Goal: Navigation & Orientation: Find specific page/section

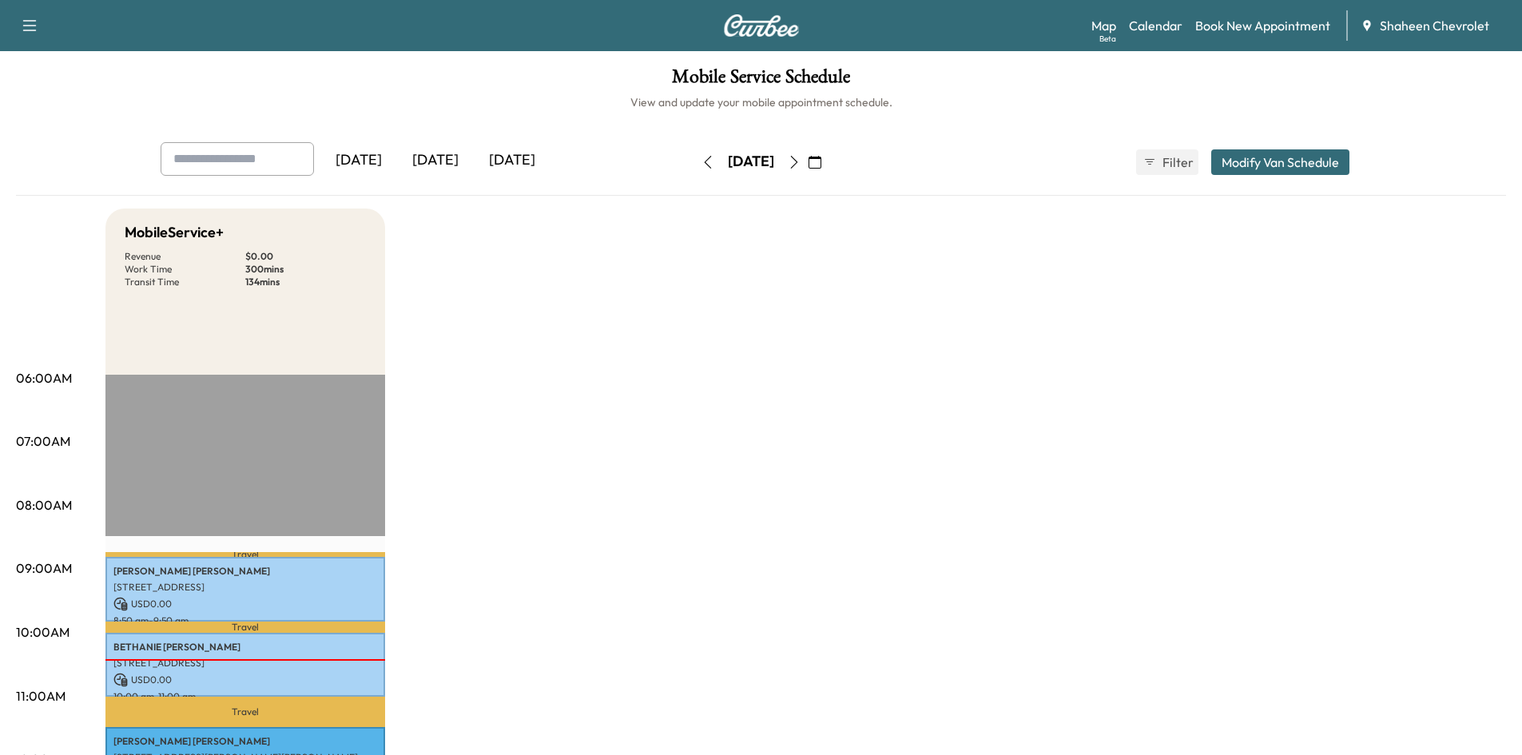
scroll to position [240, 0]
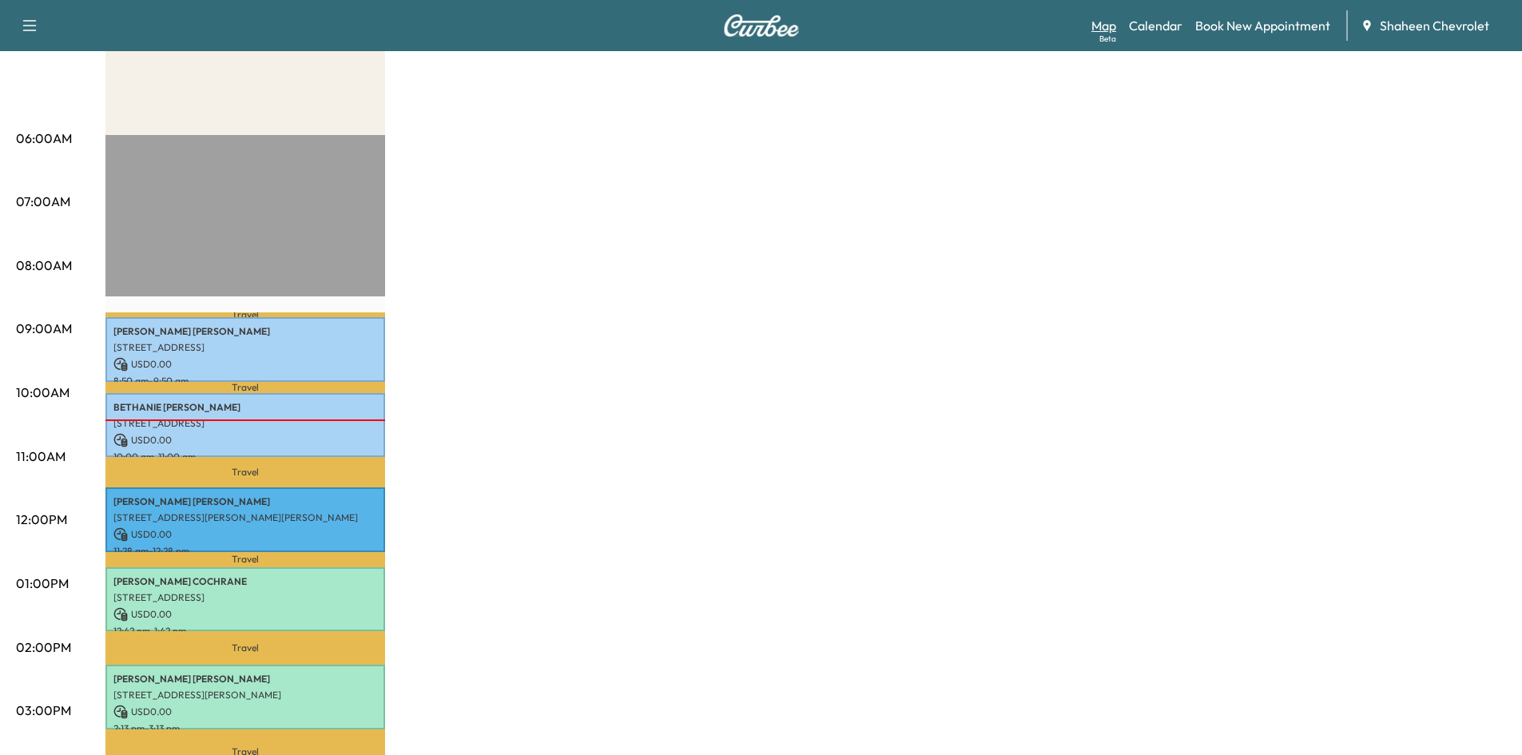
click at [1096, 26] on link "Map Beta" at bounding box center [1103, 25] width 25 height 19
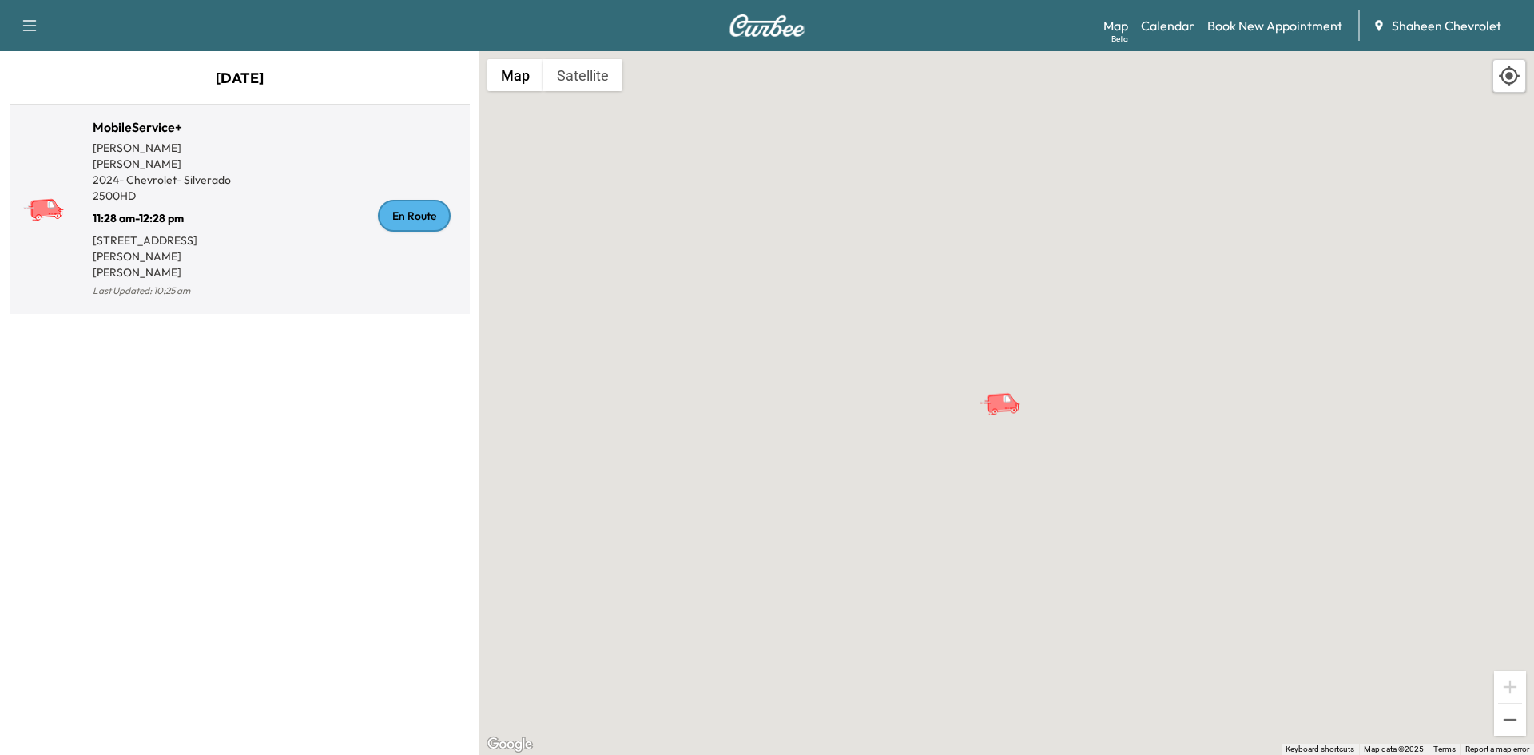
click at [277, 212] on div "En Route" at bounding box center [352, 215] width 224 height 171
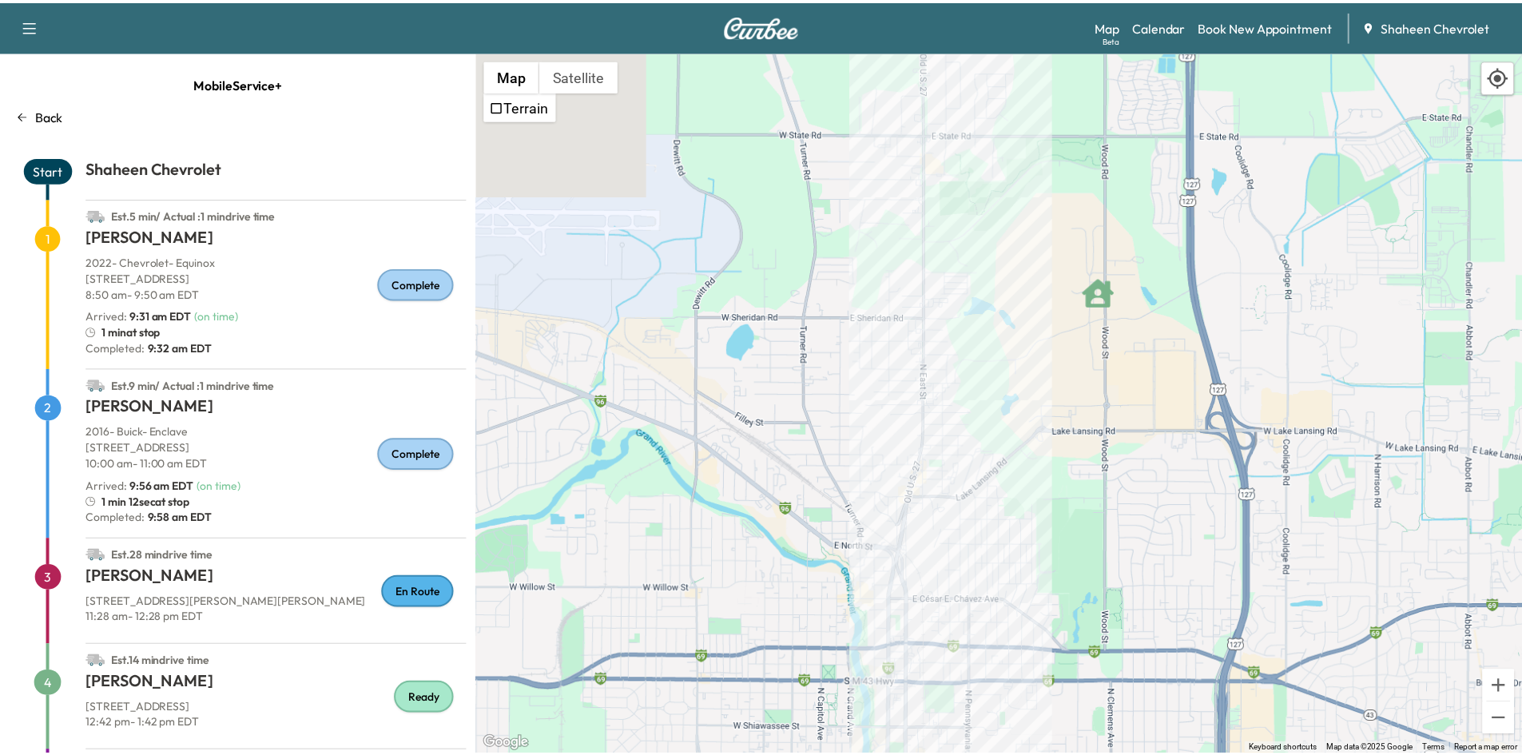
scroll to position [186, 0]
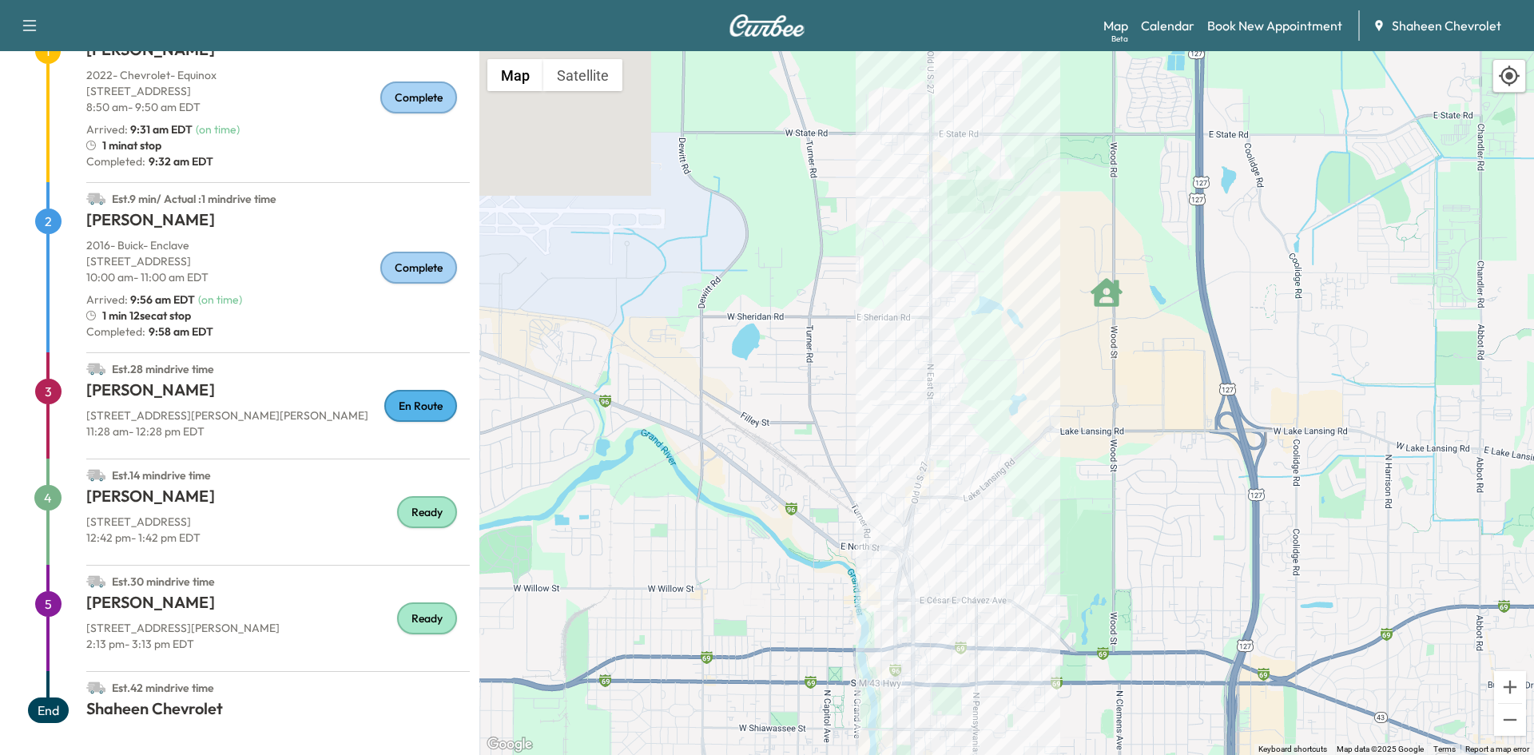
click at [266, 519] on p "[STREET_ADDRESS]" at bounding box center [278, 522] width 384 height 16
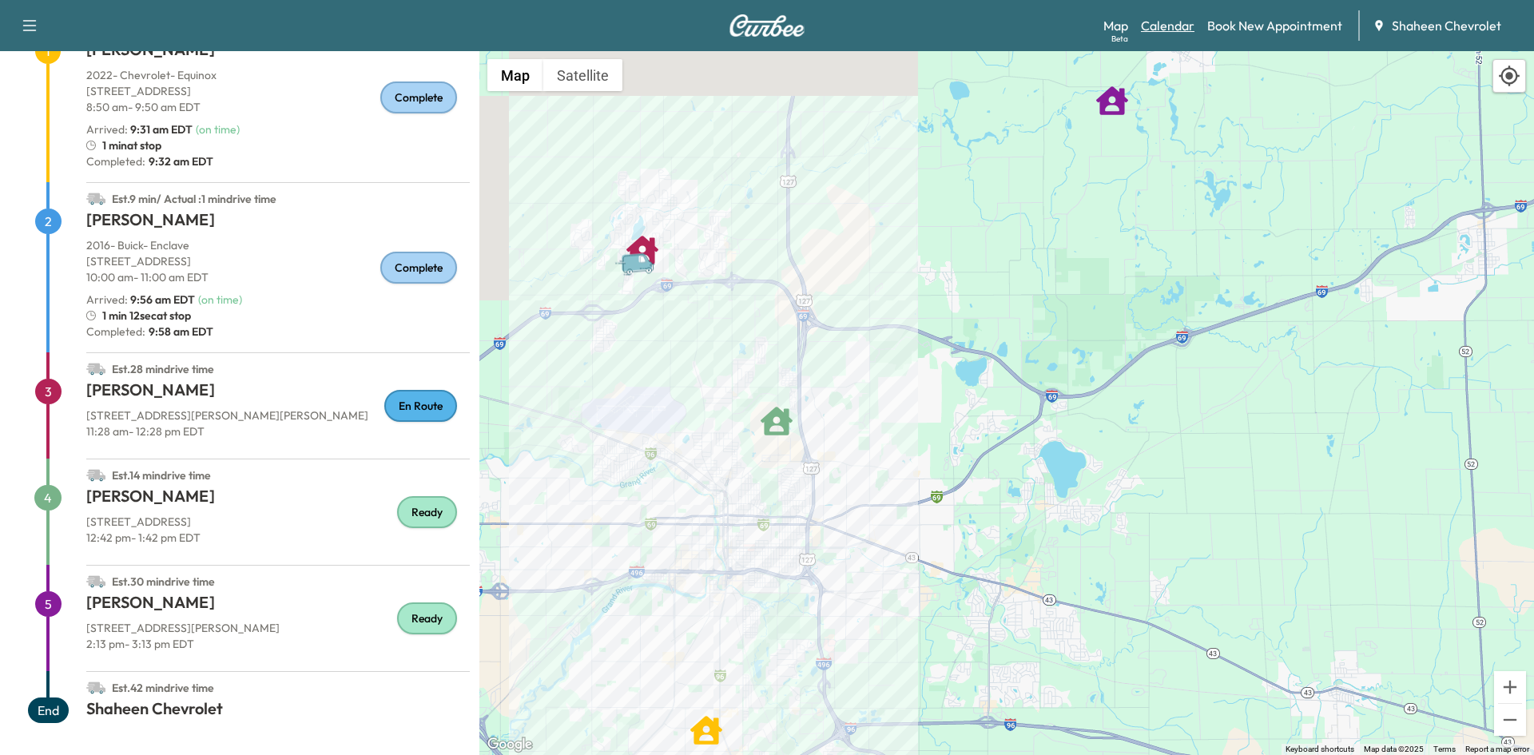
click at [1146, 30] on link "Calendar" at bounding box center [1168, 25] width 54 height 19
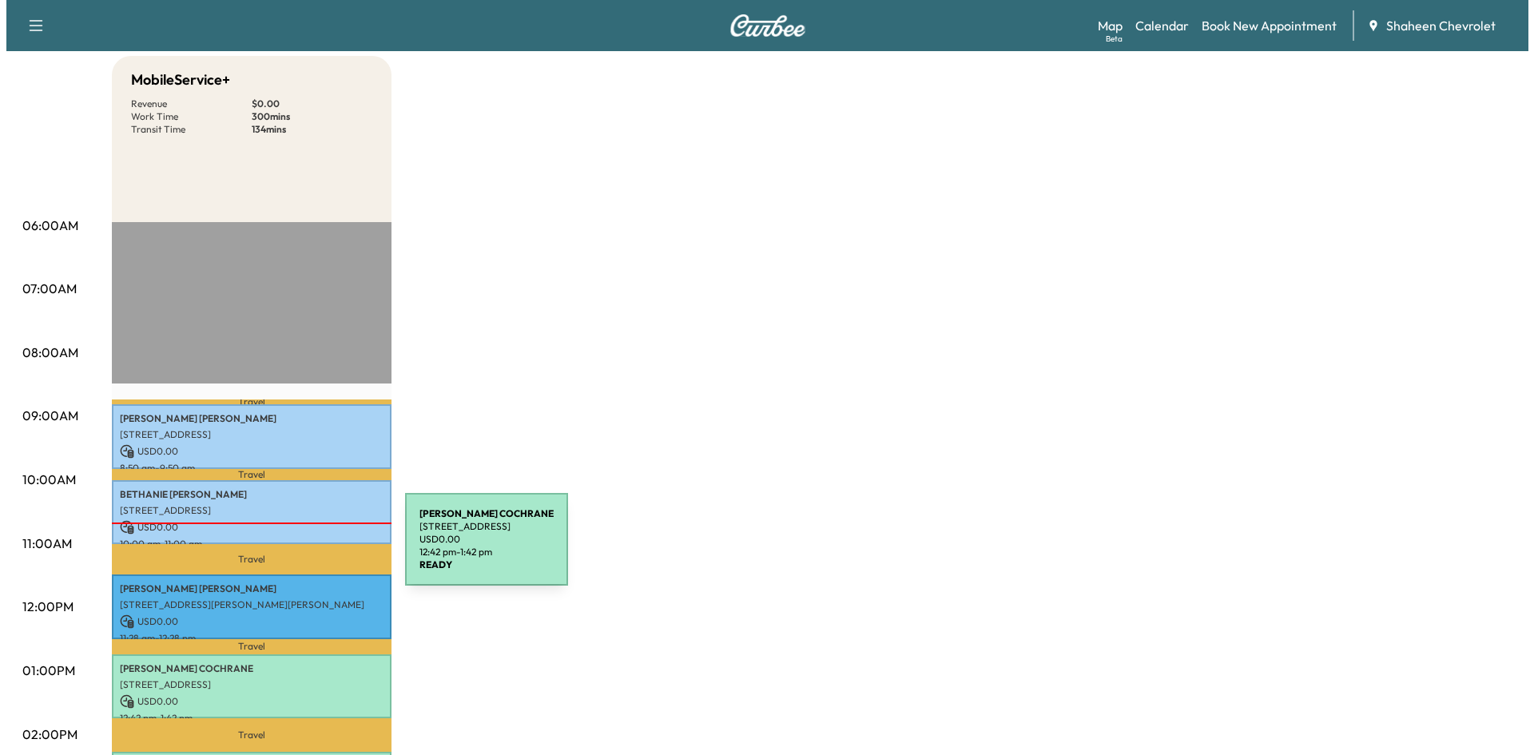
scroll to position [399, 0]
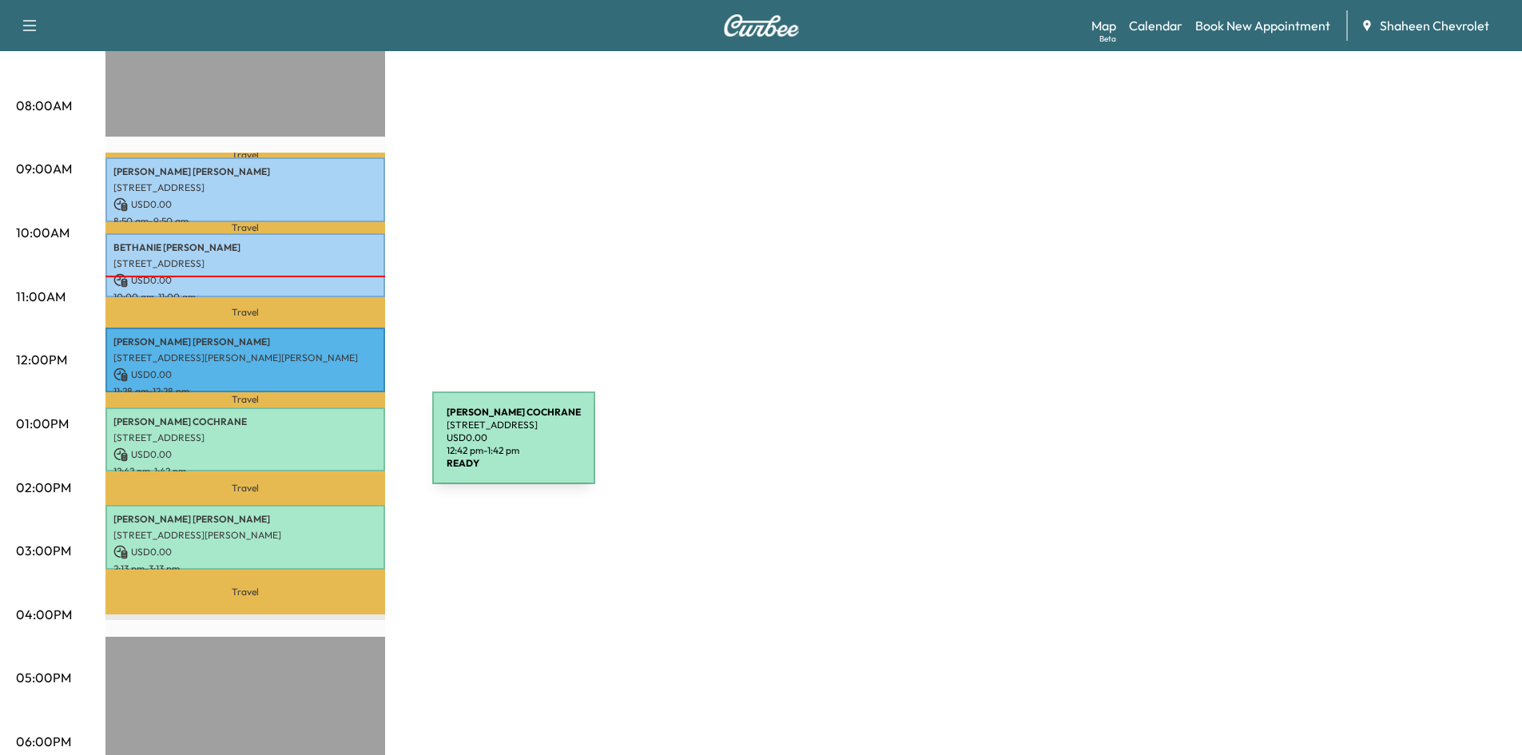
click at [312, 447] on p "USD 0.00" at bounding box center [245, 454] width 264 height 14
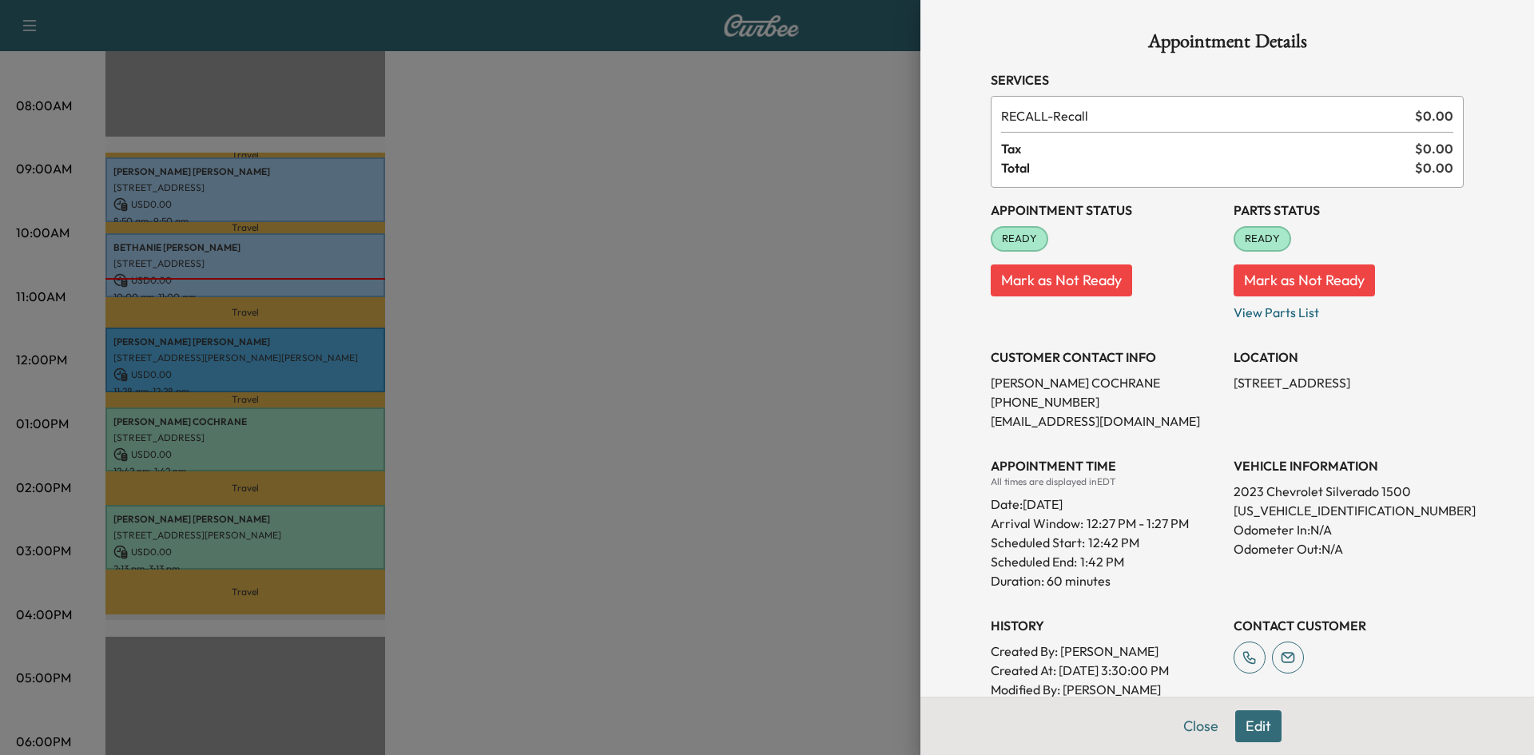
click at [631, 535] on div at bounding box center [767, 377] width 1534 height 755
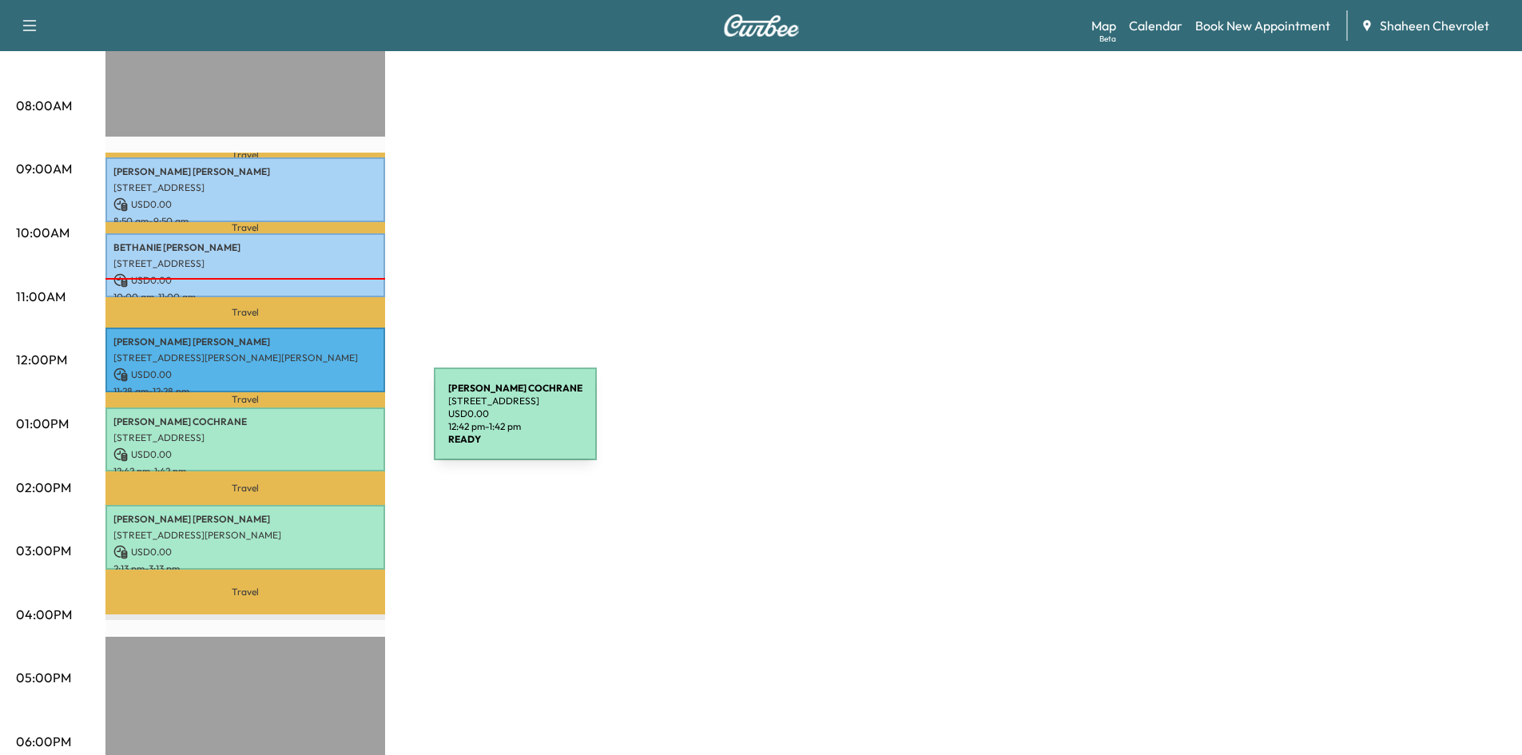
click at [314, 423] on div "[PERSON_NAME] [STREET_ADDRESS][PERSON_NAME] USD 0.00 12:42 pm - 1:42 pm" at bounding box center [245, 439] width 280 height 65
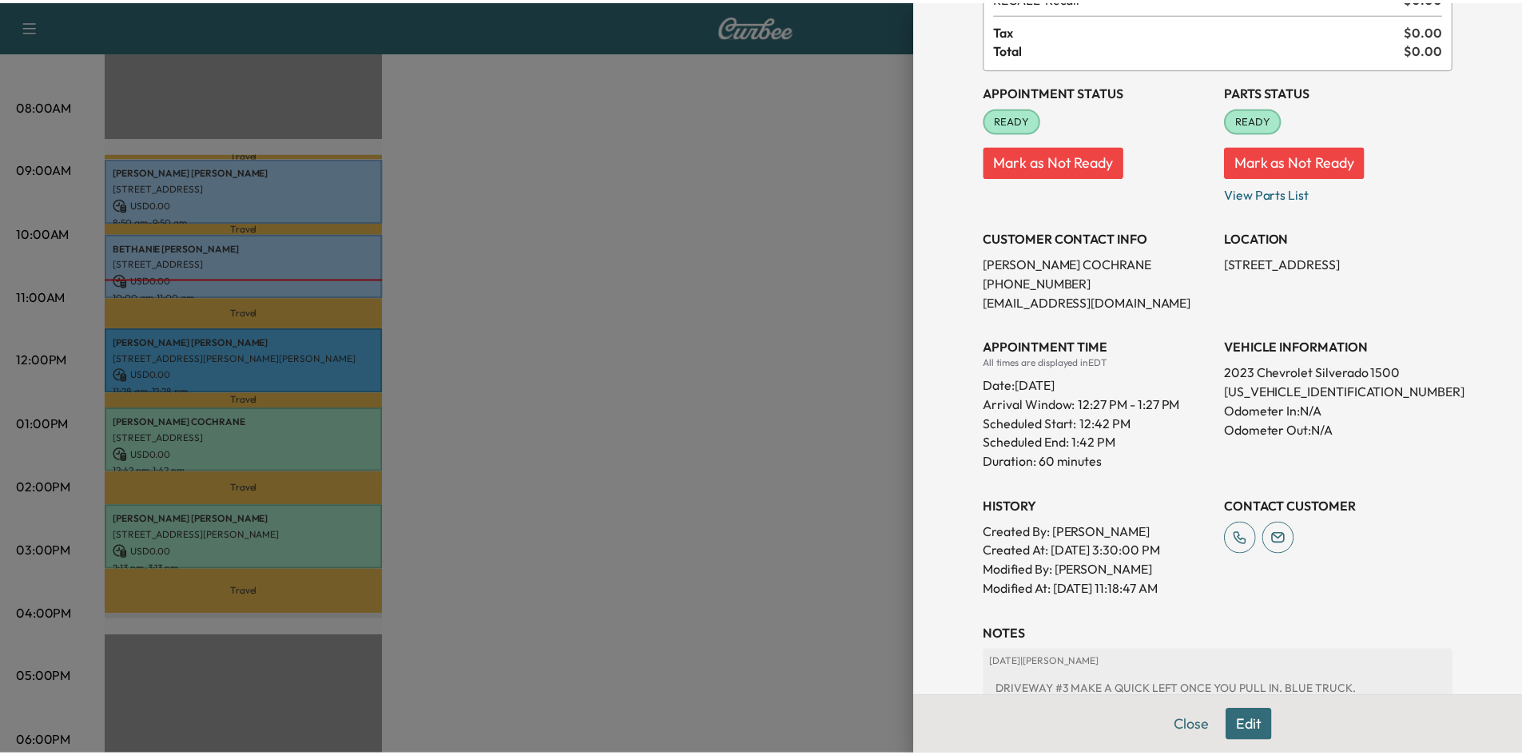
scroll to position [242, 0]
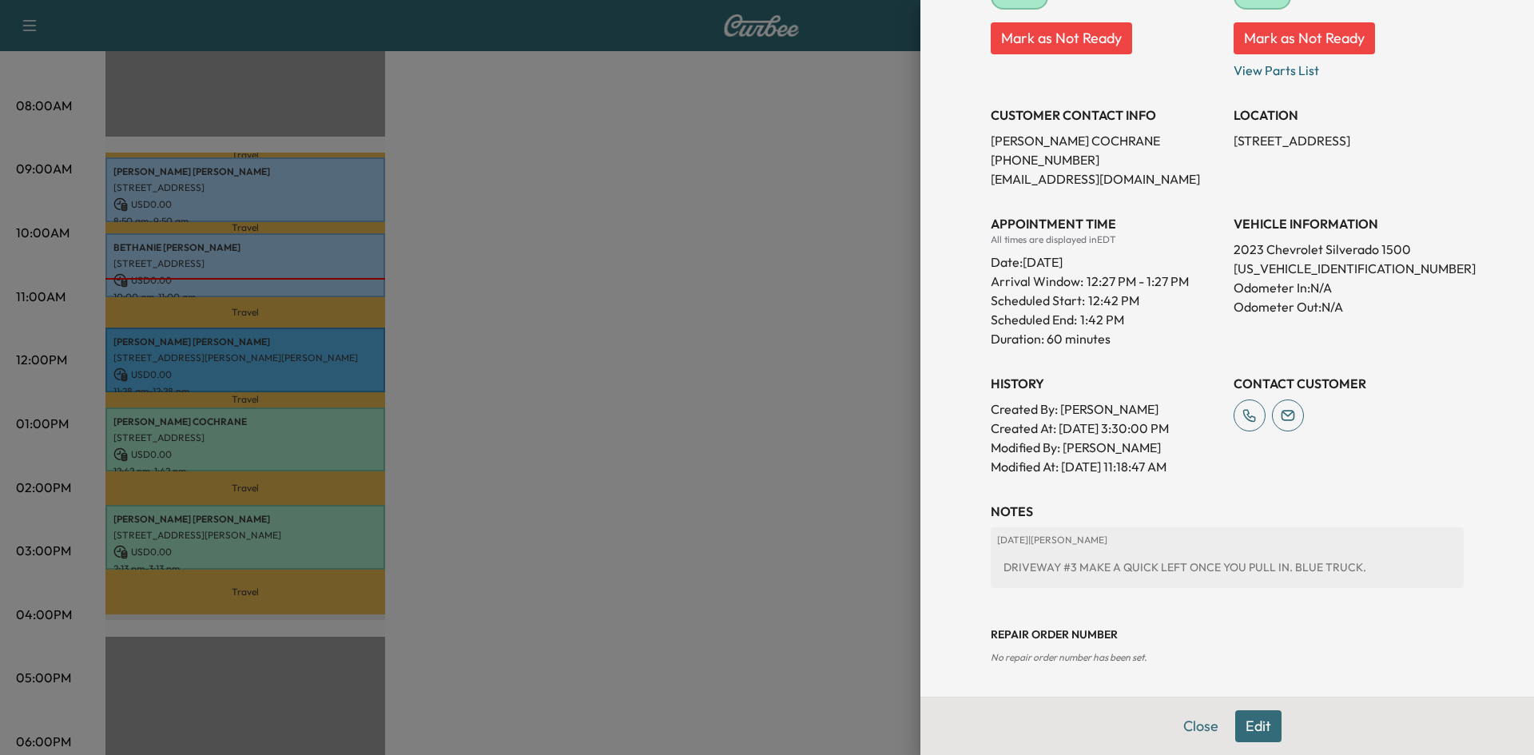
click at [699, 256] on div at bounding box center [767, 377] width 1534 height 755
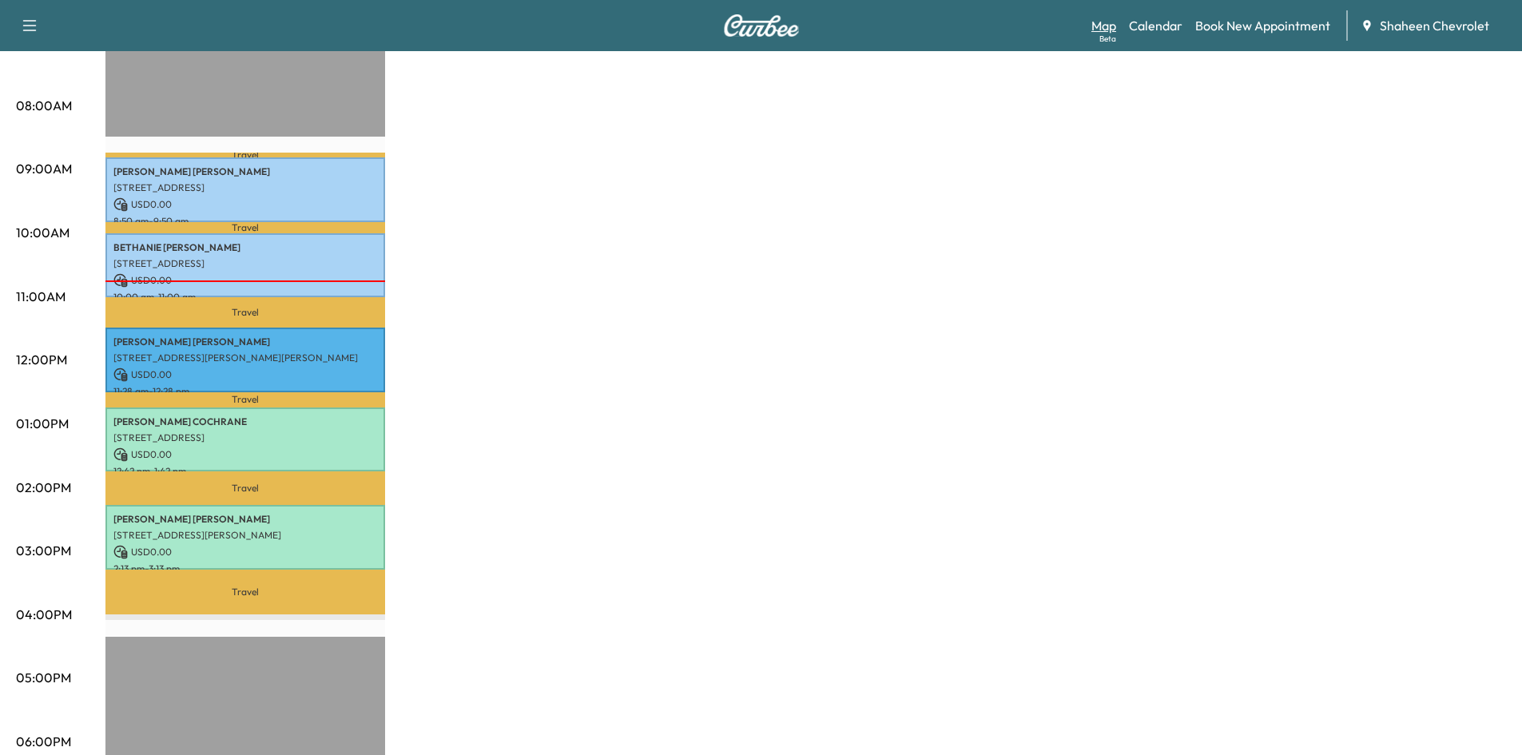
click at [1101, 28] on link "Map Beta" at bounding box center [1103, 25] width 25 height 19
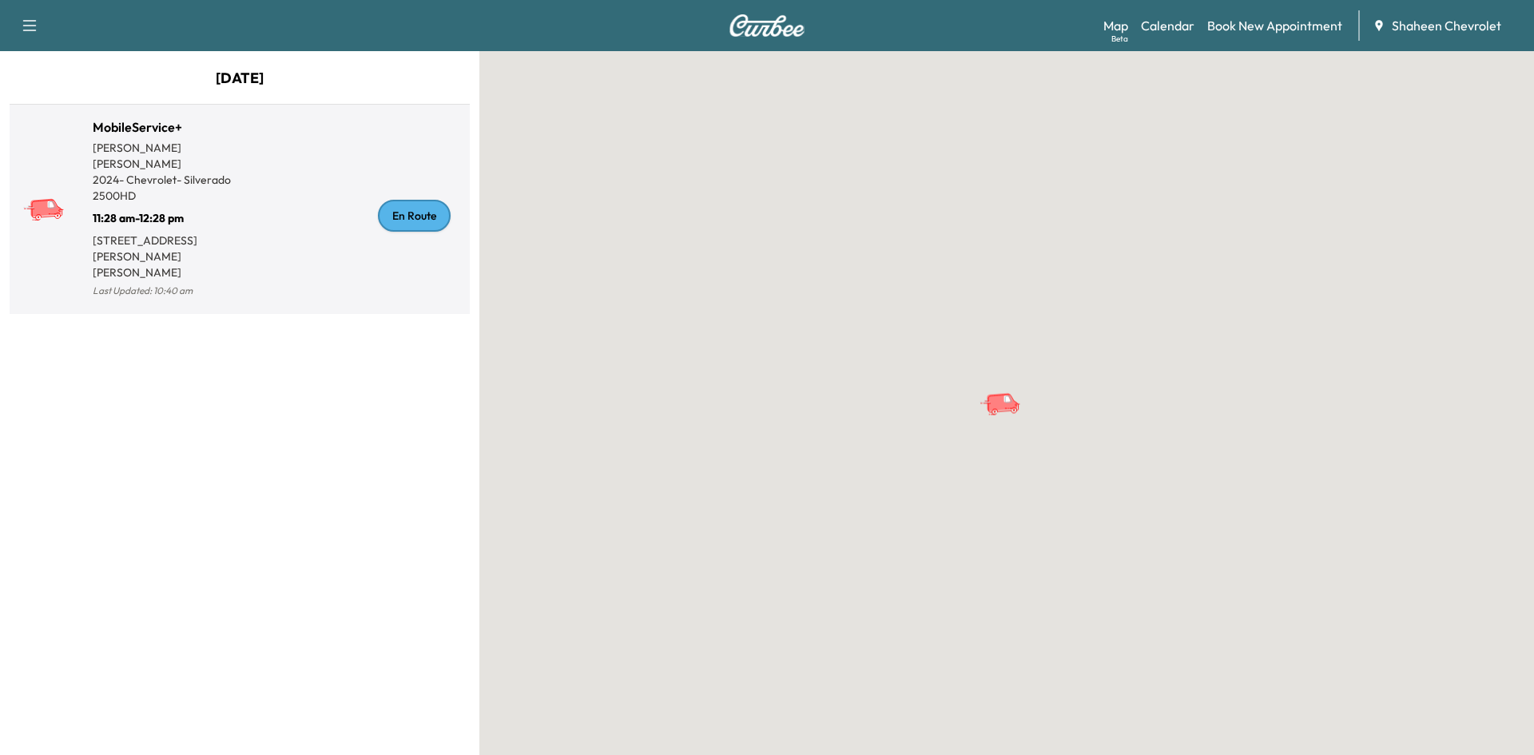
click at [366, 185] on div "En Route" at bounding box center [352, 215] width 224 height 171
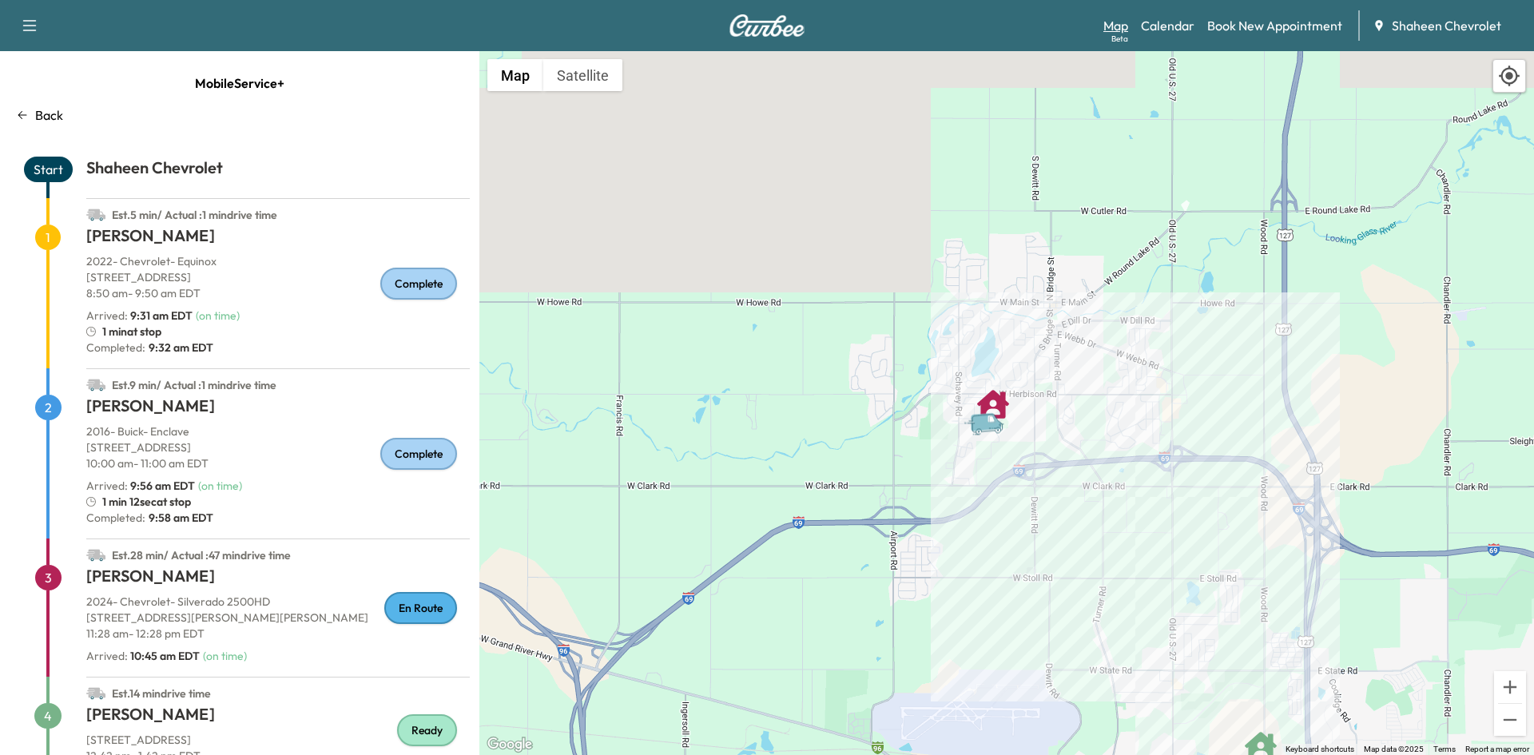
click at [1128, 30] on link "Map Beta" at bounding box center [1115, 25] width 25 height 19
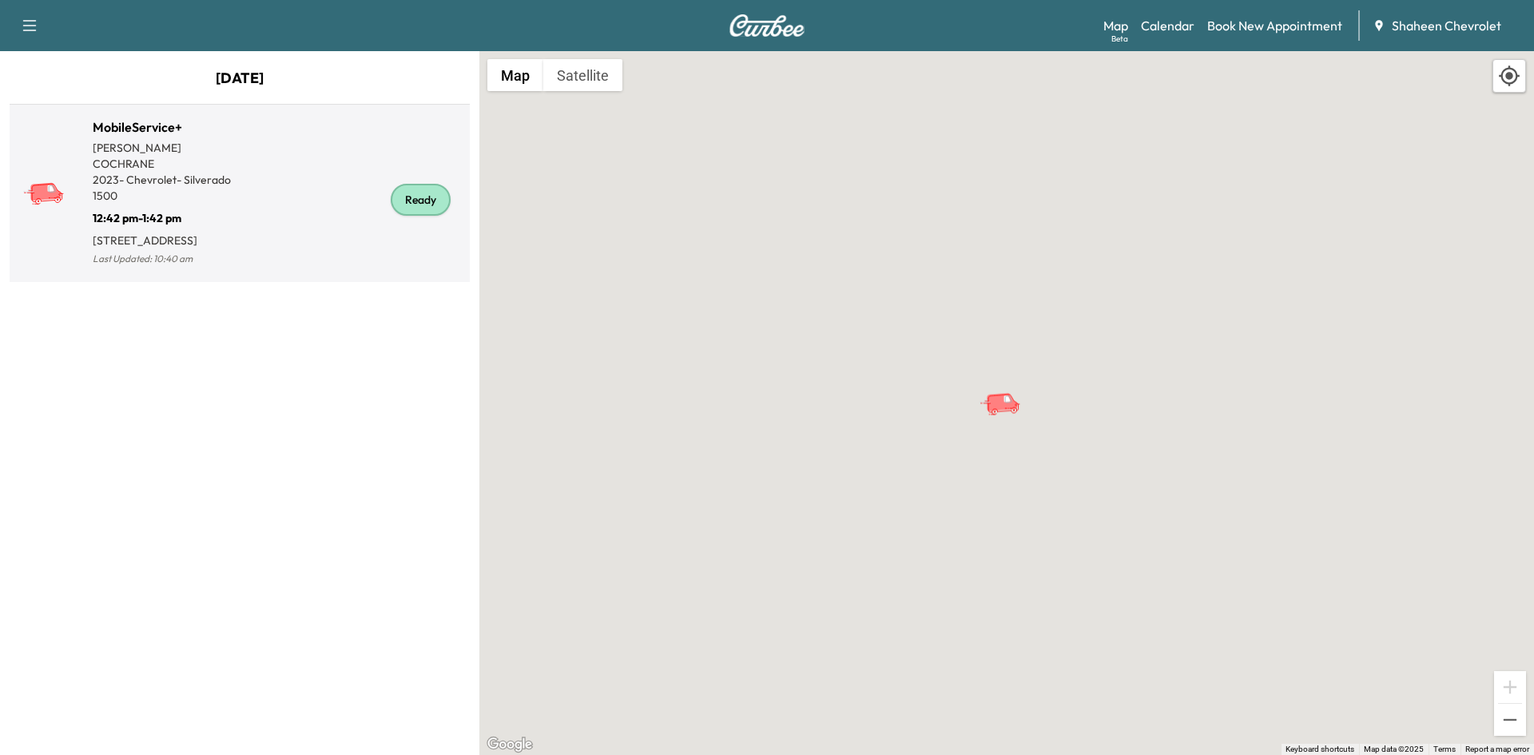
click at [273, 173] on div "Ready" at bounding box center [352, 199] width 224 height 139
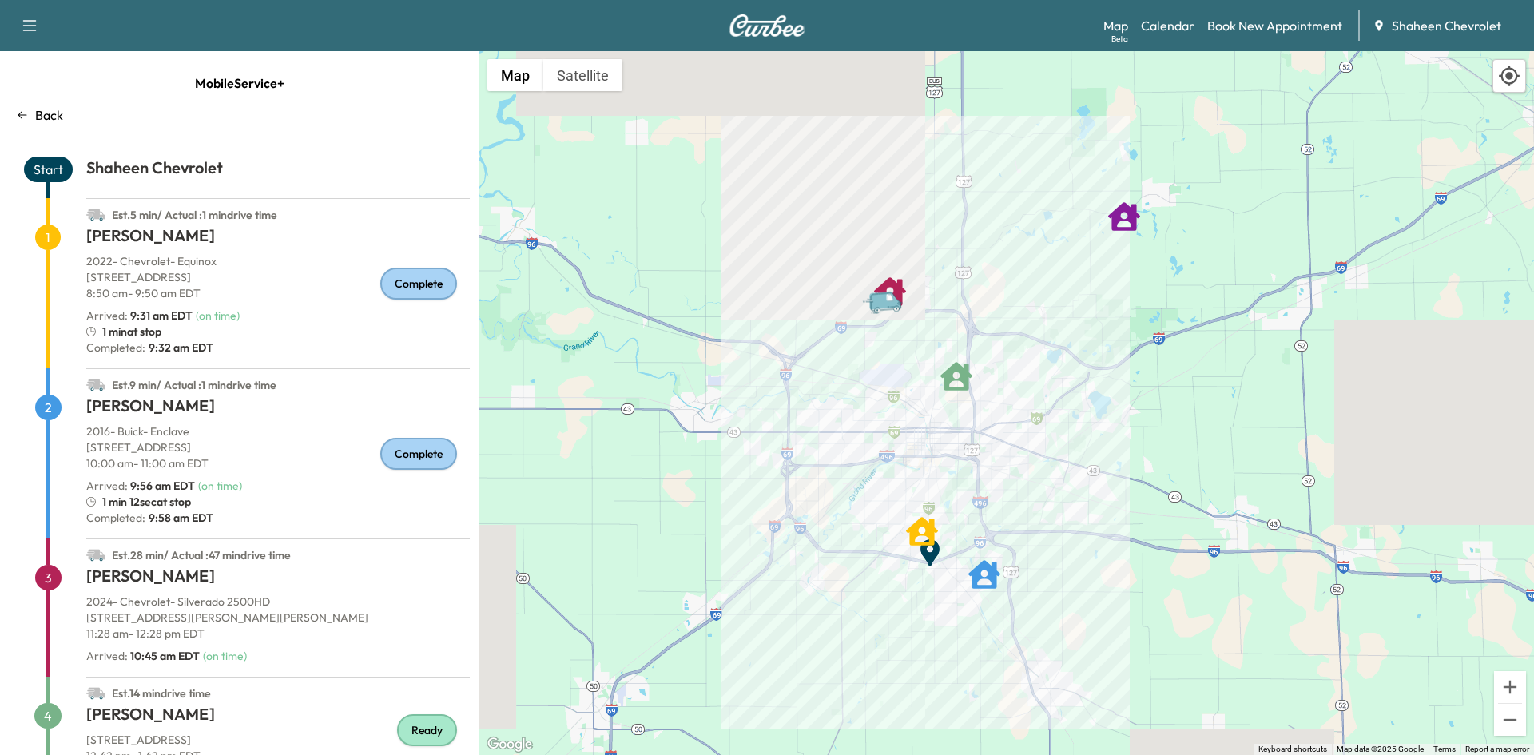
scroll to position [218, 0]
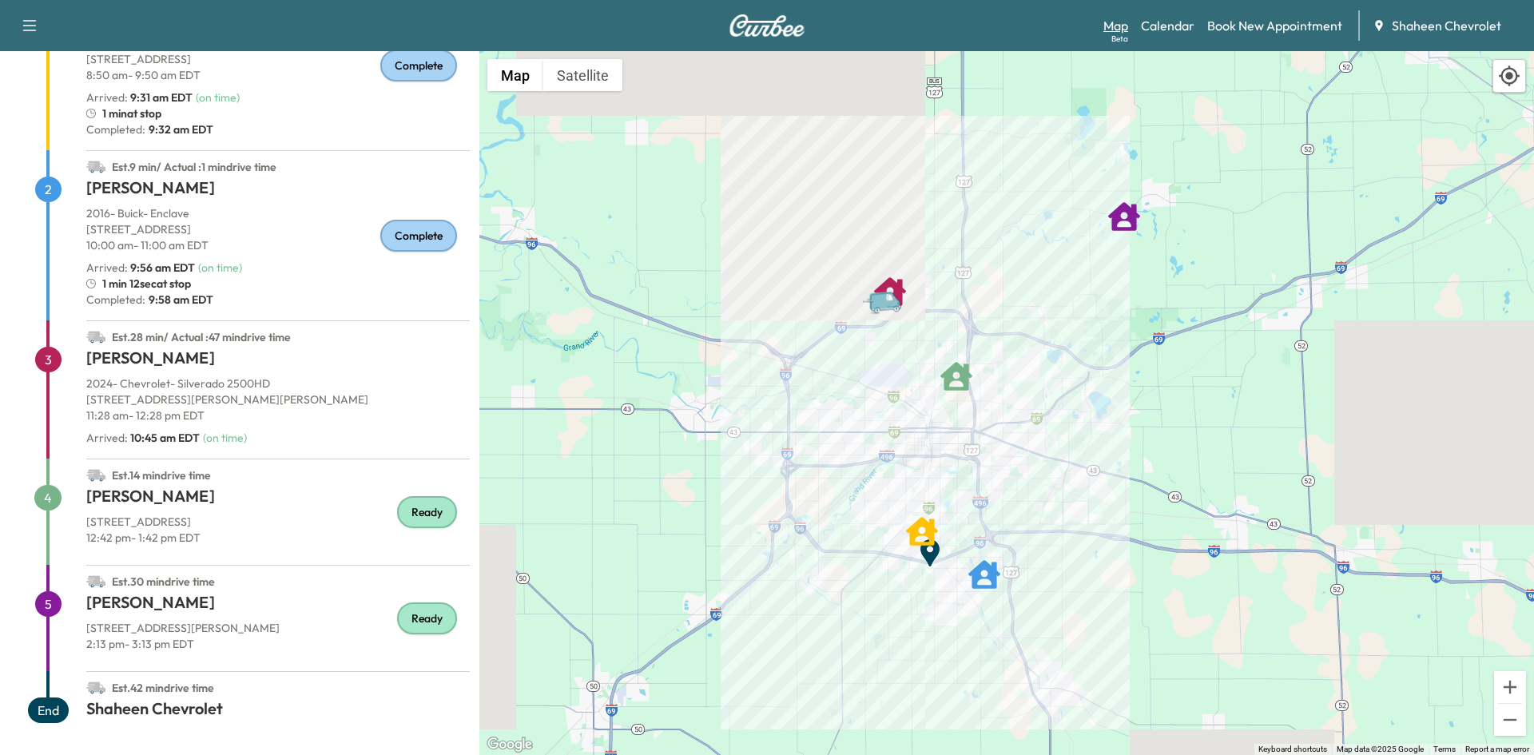
click at [1114, 30] on link "Map Beta" at bounding box center [1115, 25] width 25 height 19
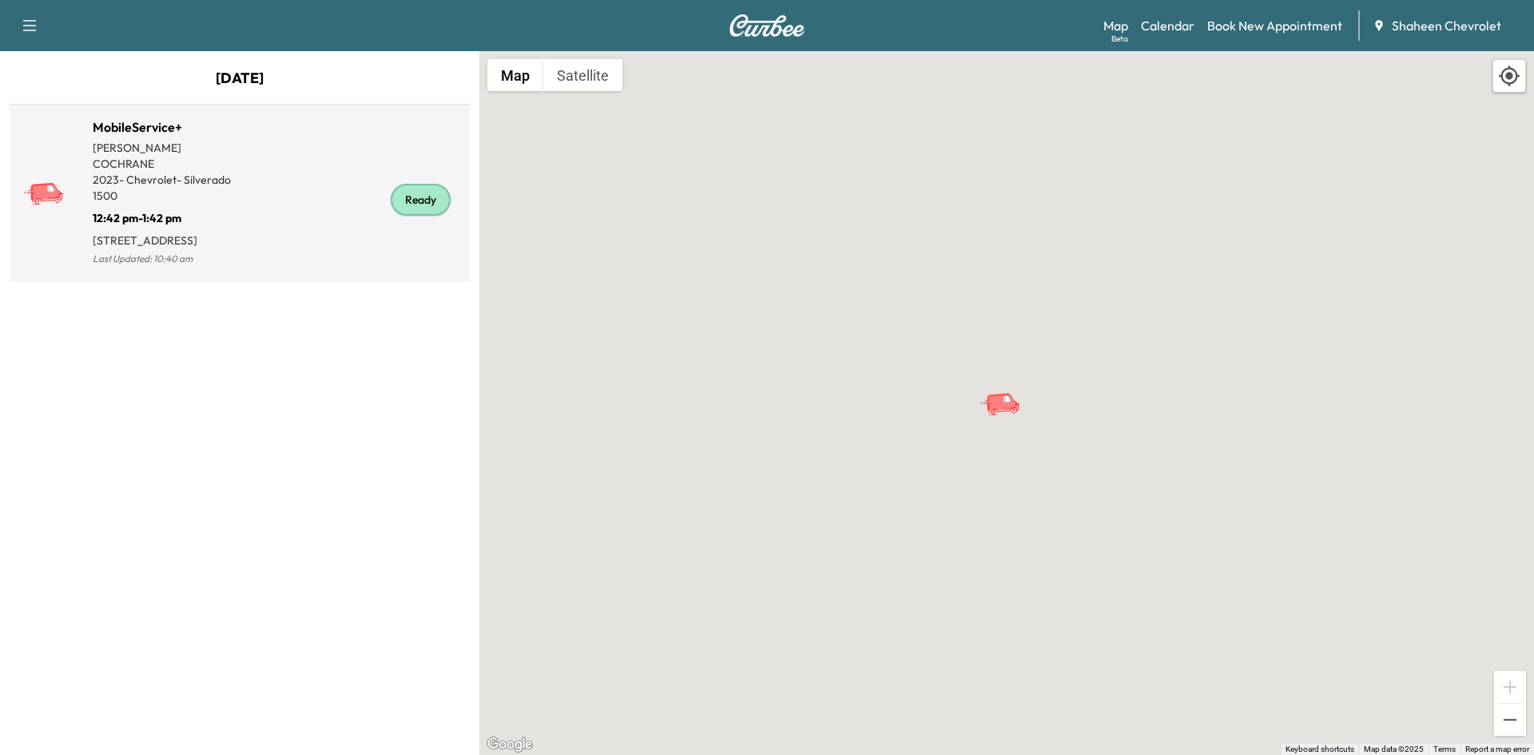
click at [314, 209] on div "Ready" at bounding box center [352, 199] width 224 height 139
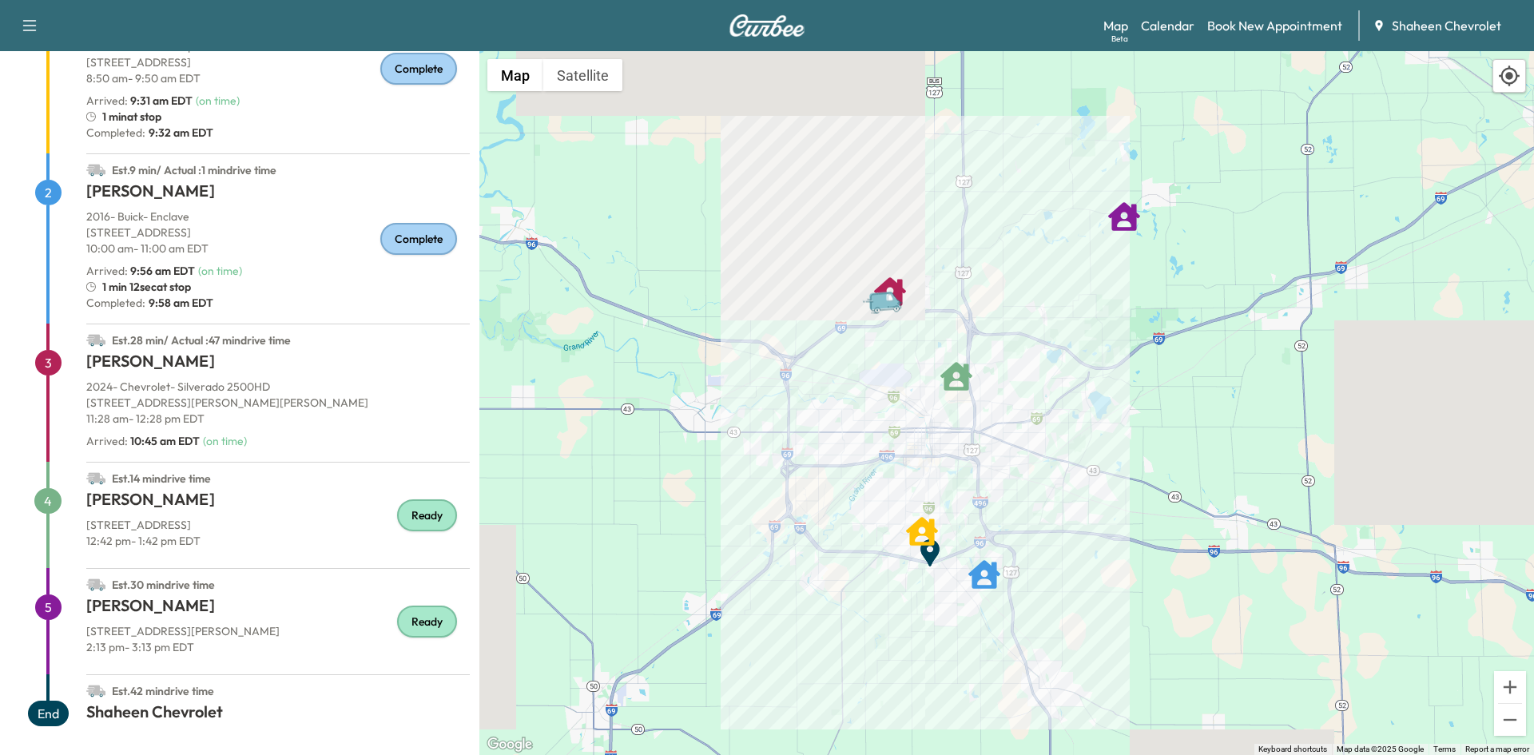
scroll to position [218, 0]
